Goal: Information Seeking & Learning: Understand process/instructions

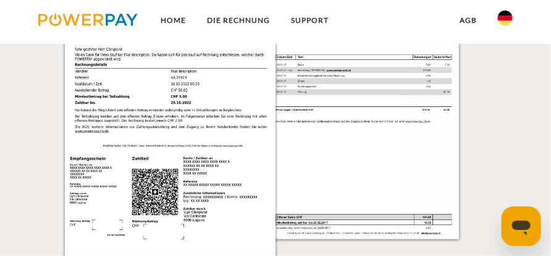
scroll to position [1174, 0]
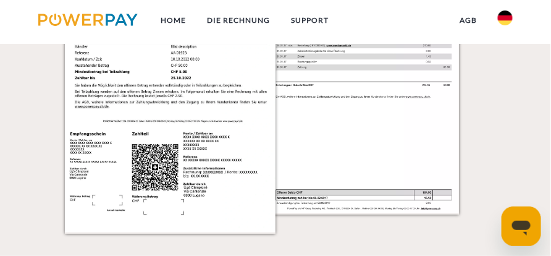
click at [145, 196] on img at bounding box center [170, 84] width 211 height 298
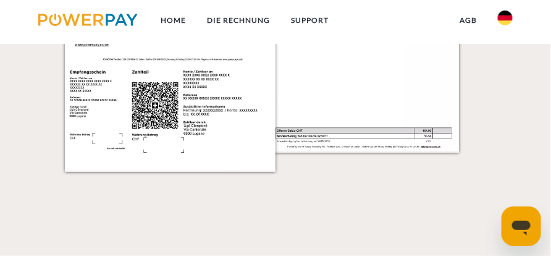
click at [145, 141] on img at bounding box center [170, 22] width 211 height 298
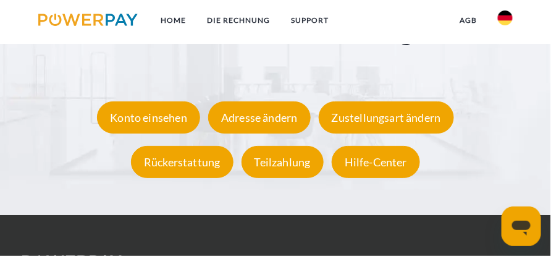
scroll to position [1915, 0]
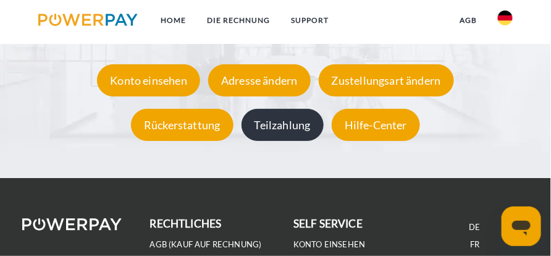
click at [297, 124] on div "Teilzahlung" at bounding box center [283, 125] width 82 height 32
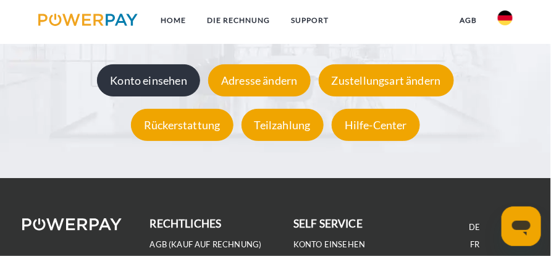
click at [163, 79] on div "Konto einsehen" at bounding box center [148, 80] width 103 height 32
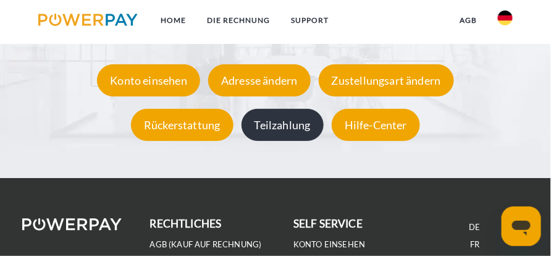
click at [293, 124] on div "Teilzahlung" at bounding box center [283, 125] width 82 height 32
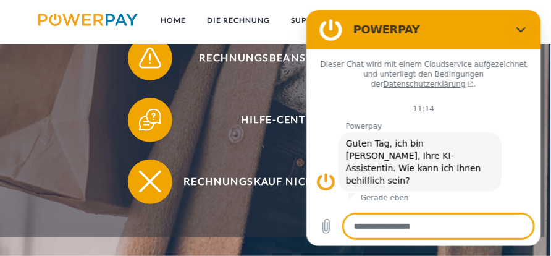
scroll to position [371, 0]
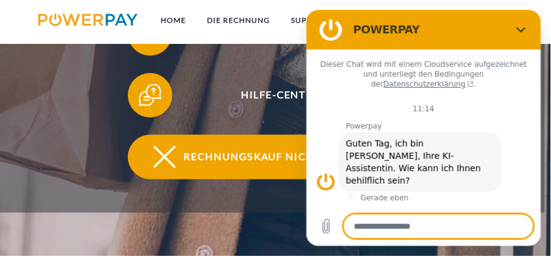
click at [262, 160] on span "Rechnungskauf nicht möglich" at bounding box center [281, 157] width 272 height 44
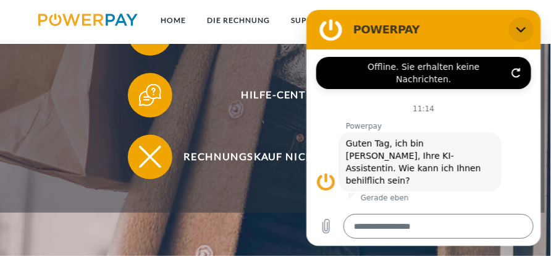
click at [523, 26] on icon "Schließen" at bounding box center [521, 29] width 10 height 10
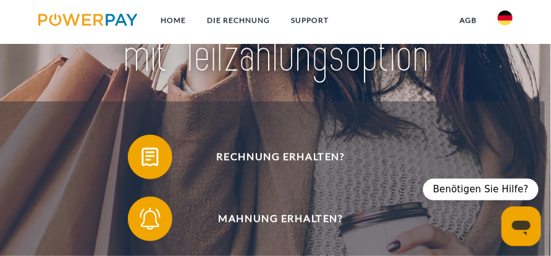
scroll to position [0, 0]
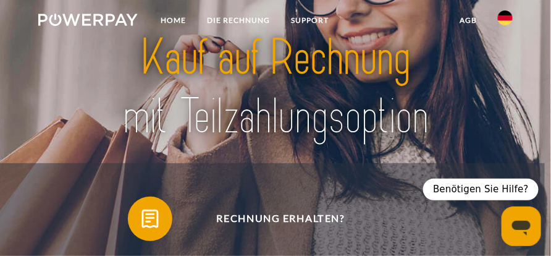
click at [342, 120] on img at bounding box center [275, 87] width 379 height 124
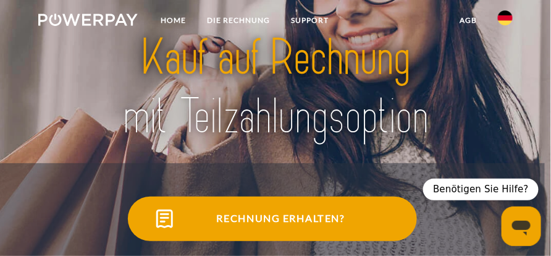
click at [326, 219] on span "Rechnung erhalten?" at bounding box center [281, 218] width 272 height 44
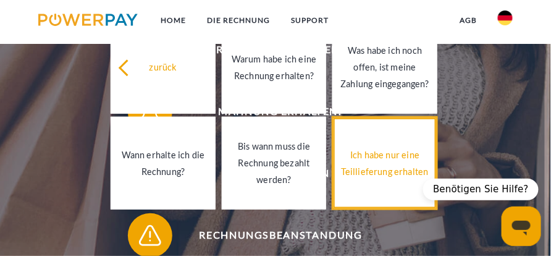
scroll to position [185, 0]
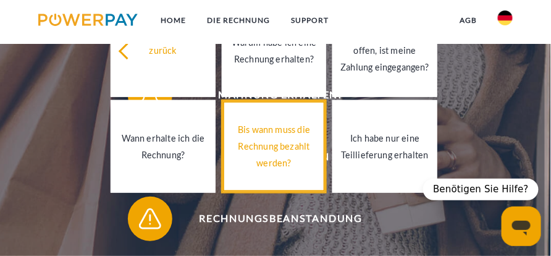
click at [295, 140] on div "Bis wann muss die Rechnung bezahlt werden?" at bounding box center [274, 146] width 90 height 50
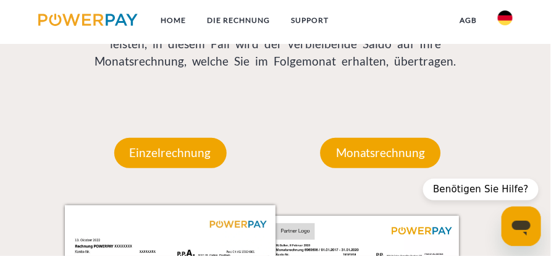
scroll to position [927, 0]
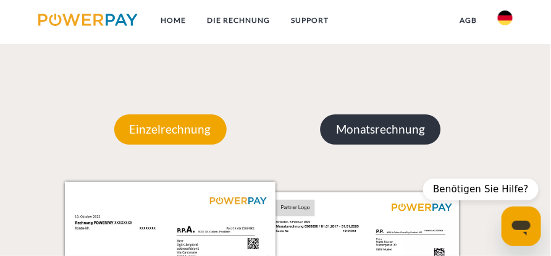
click at [381, 130] on p "Monatsrechnung" at bounding box center [381, 129] width 120 height 30
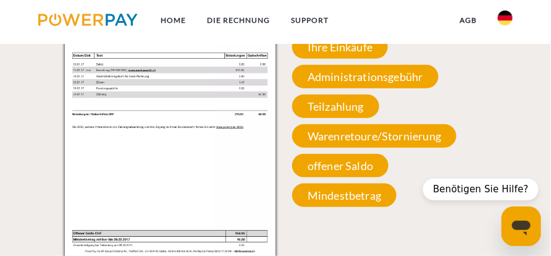
scroll to position [1174, 0]
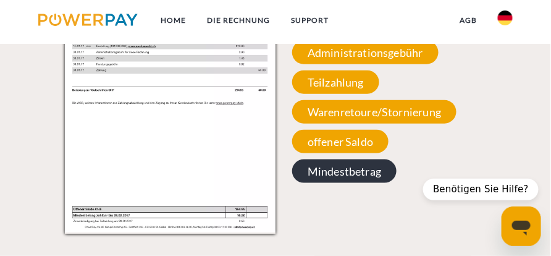
click at [364, 173] on span "Mindestbetrag" at bounding box center [344, 170] width 104 height 23
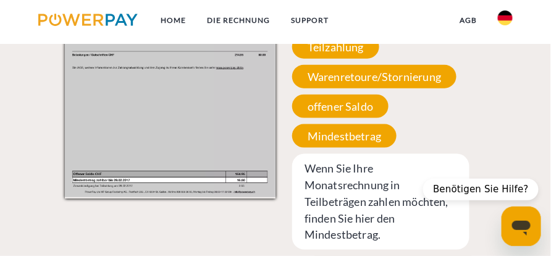
scroll to position [1235, 0]
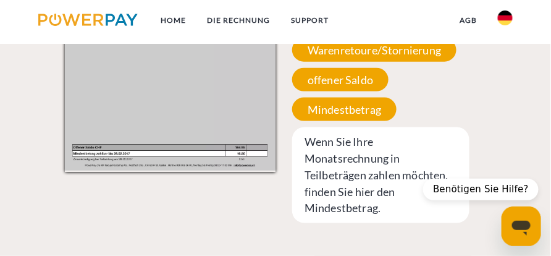
click at [479, 190] on div "Benötigen Sie Hilfe?" at bounding box center [481, 190] width 116 height 22
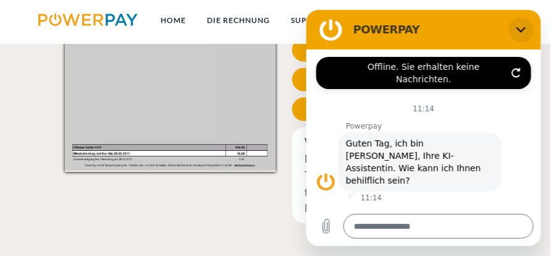
click at [524, 25] on icon "Schließen" at bounding box center [521, 29] width 10 height 10
type textarea "*"
